Goal: Register for event/course

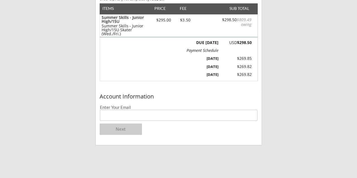
scroll to position [85, 0]
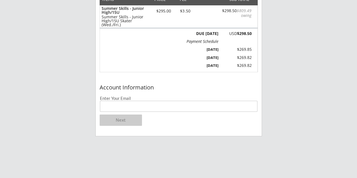
click at [160, 108] on input "email" at bounding box center [179, 106] width 158 height 11
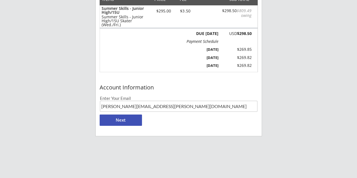
type input "[PERSON_NAME][EMAIL_ADDRESS][PERSON_NAME][DOMAIN_NAME]"
click at [117, 123] on button "Next" at bounding box center [121, 119] width 42 height 11
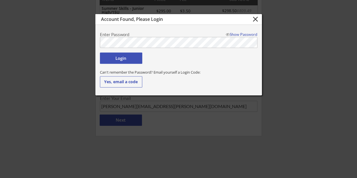
click at [126, 59] on button "Login" at bounding box center [121, 57] width 42 height 11
click at [128, 60] on button "Login" at bounding box center [121, 57] width 42 height 11
click at [70, 43] on body "Moe Hockey LLC 1 Organizer Info 2 Registrations Forms 3 Waivers & Payment Order…" at bounding box center [178, 4] width 357 height 178
click at [110, 57] on button "Login" at bounding box center [121, 57] width 42 height 11
click at [243, 32] on div "Show Password" at bounding box center [240, 34] width 34 height 4
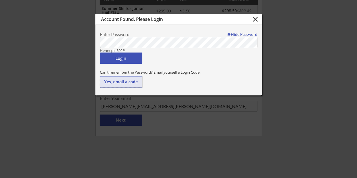
click at [117, 82] on button "Yes, email a code" at bounding box center [121, 81] width 42 height 11
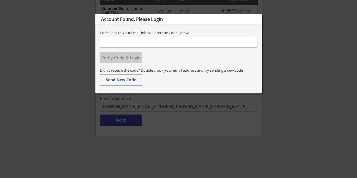
click at [116, 41] on input "input" at bounding box center [178, 42] width 157 height 11
paste input "544706"
type input "544706"
click at [126, 58] on button "Verify Code & Login" at bounding box center [121, 57] width 42 height 11
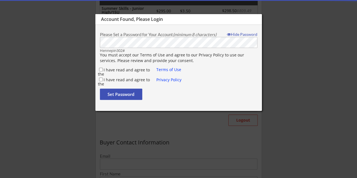
type input "[PERSON_NAME]"
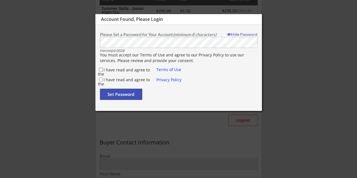
click at [102, 69] on input "I have read and agree to the" at bounding box center [101, 70] width 4 height 4
checkbox input "true"
click at [101, 80] on input "I have read and agree to the" at bounding box center [101, 80] width 4 height 4
checkbox input "true"
click at [105, 92] on button "Set Password" at bounding box center [121, 94] width 42 height 11
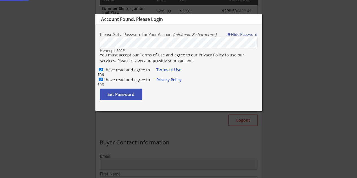
type input "[PERSON_NAME][EMAIL_ADDRESS][PERSON_NAME][DOMAIN_NAME]"
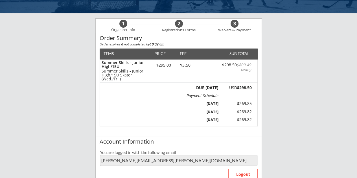
scroll to position [28, 0]
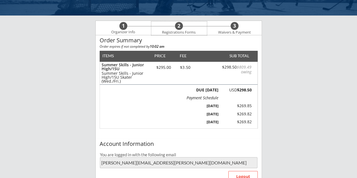
click at [180, 26] on div "2" at bounding box center [179, 26] width 8 height 6
click at [124, 27] on div "1" at bounding box center [123, 26] width 8 height 6
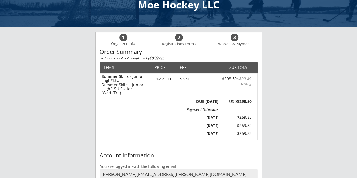
scroll to position [0, 0]
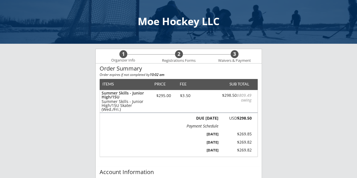
click at [162, 23] on div "Moe Hockey LLC" at bounding box center [178, 21] width 345 height 10
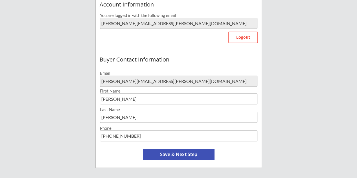
scroll to position [169, 0]
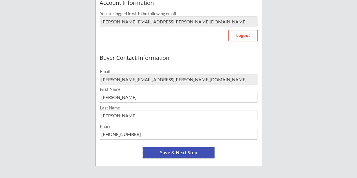
click at [162, 151] on button "Save & Next Step" at bounding box center [179, 152] width 72 height 11
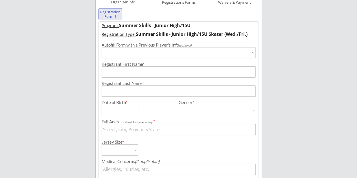
scroll to position [43, 0]
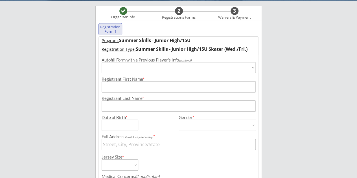
select select ""PLACEHOLDER_1427118222253""
click at [128, 66] on select "Choose an individual... [PERSON_NAME]" at bounding box center [178, 67] width 154 height 11
click at [120, 89] on input "input" at bounding box center [178, 86] width 154 height 11
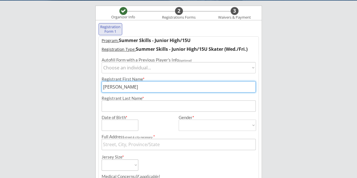
type input "[PERSON_NAME]"
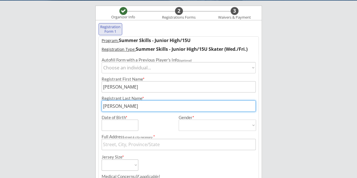
type input "[PERSON_NAME]"
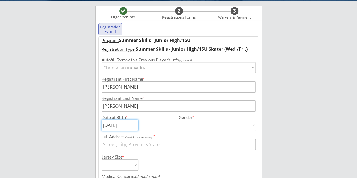
type input "[DATE]"
click at [183, 126] on select "[DEMOGRAPHIC_DATA] [DEMOGRAPHIC_DATA]" at bounding box center [216, 125] width 77 height 11
select select ""[DEMOGRAPHIC_DATA]""
click at [178, 120] on select "[DEMOGRAPHIC_DATA] [DEMOGRAPHIC_DATA]" at bounding box center [216, 125] width 77 height 11
type input "[DEMOGRAPHIC_DATA]"
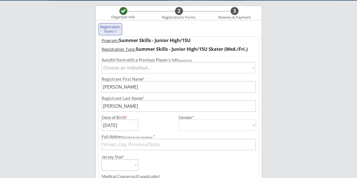
click at [135, 146] on input "input" at bounding box center [178, 144] width 154 height 11
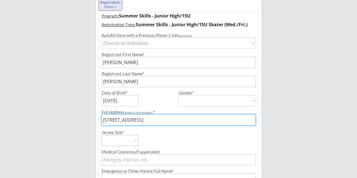
scroll to position [100, 0]
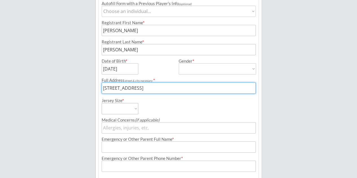
type input "[STREET_ADDRESS]"
click at [115, 109] on select "Adult Small Adult Medium Adult Large Adult Goalie Cut Intermediate Goalie Cut" at bounding box center [119, 108] width 37 height 11
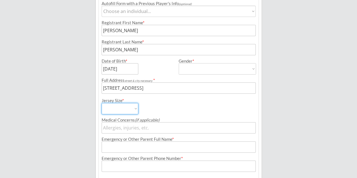
select select ""Adult Small""
click at [101, 103] on select "Adult Small Adult Medium Adult Large Adult Goalie Cut Intermediate Goalie Cut" at bounding box center [119, 108] width 37 height 11
click at [115, 127] on input "input" at bounding box center [178, 127] width 154 height 11
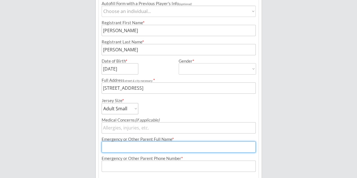
click at [114, 142] on input "input" at bounding box center [178, 146] width 154 height 11
type input "[PERSON_NAME]"
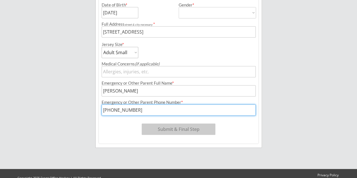
scroll to position [156, 0]
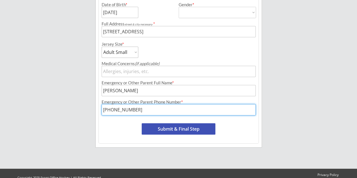
type input "[PHONE_NUMBER]"
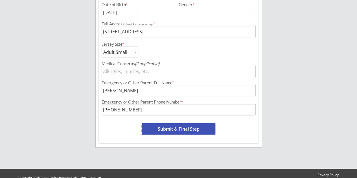
click at [162, 131] on button "Submit & Final Step" at bounding box center [179, 128] width 74 height 11
select select ""Yes, use this card""
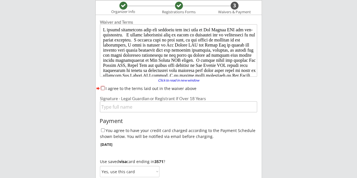
scroll to position [0, 0]
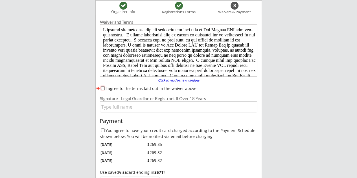
click at [102, 87] on input "I agree to the terms laid out in the waiver above" at bounding box center [103, 88] width 4 height 4
checkbox input "true"
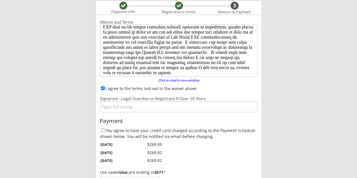
scroll to position [59, 0]
click at [111, 106] on input "input" at bounding box center [178, 106] width 157 height 11
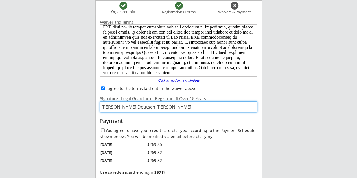
type input "[PERSON_NAME] Deutsch [PERSON_NAME]"
click at [101, 121] on div "Payment" at bounding box center [179, 121] width 158 height 6
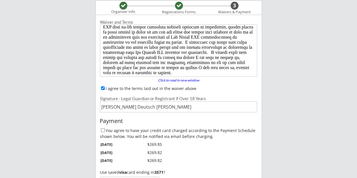
click at [103, 131] on input "You agree to have your credit card charged according to the Payment Schedule sh…" at bounding box center [103, 130] width 4 height 4
checkbox input "true"
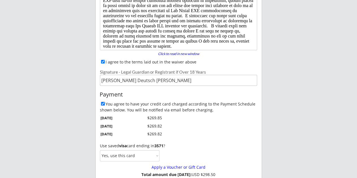
scroll to position [105, 0]
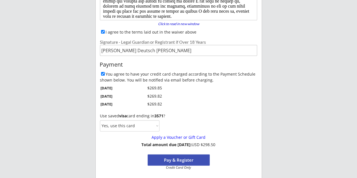
click at [107, 127] on select "Yes, use this card No, use a different card" at bounding box center [129, 125] width 59 height 11
select select ""No, use a different card""
click at [100, 120] on select "Yes, use this card No, use a different card" at bounding box center [129, 125] width 59 height 11
drag, startPoint x: 165, startPoint y: 137, endPoint x: 172, endPoint y: 123, distance: 15.4
click at [172, 123] on div "Payment You agree to have your credit card charged according to the Payment Sch…" at bounding box center [179, 114] width 166 height 110
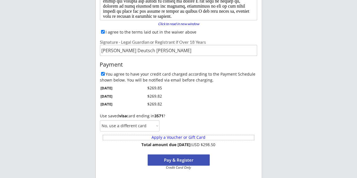
click at [136, 143] on div "Payment You agree to have your credit card charged according to the Payment Sch…" at bounding box center [179, 114] width 166 height 110
click at [133, 126] on select "Yes, use this card No, use a different card" at bounding box center [129, 125] width 59 height 11
click at [157, 160] on button "Pay & Register" at bounding box center [178, 159] width 62 height 11
